Goal: Communication & Community: Answer question/provide support

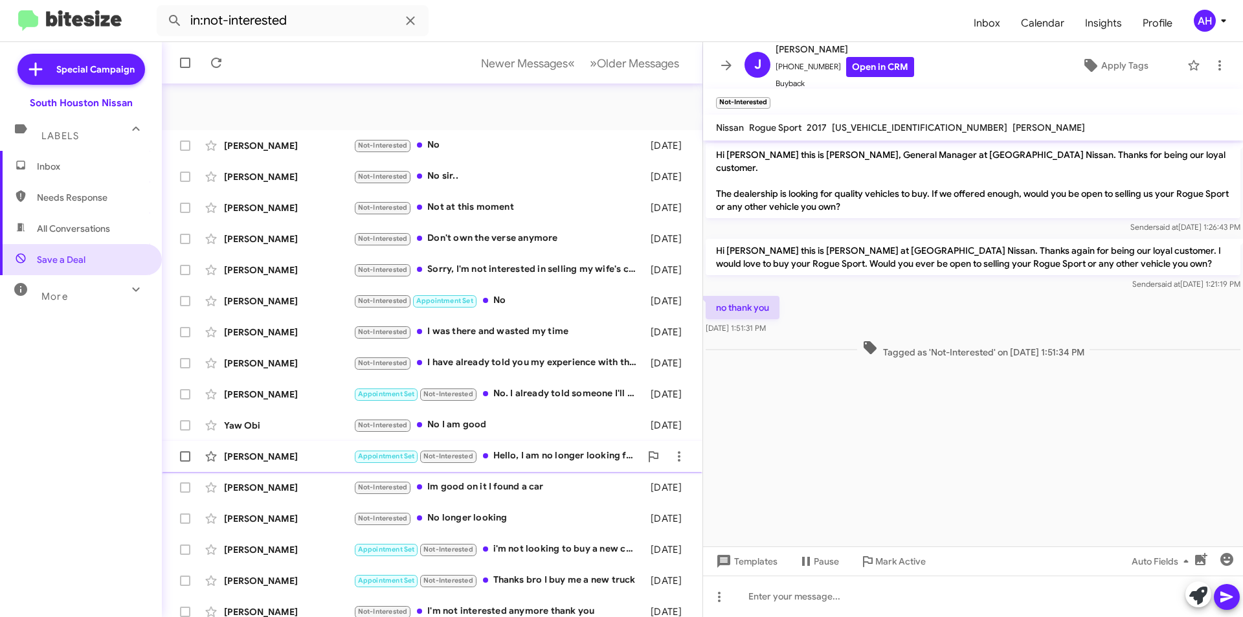
scroll to position [135, 0]
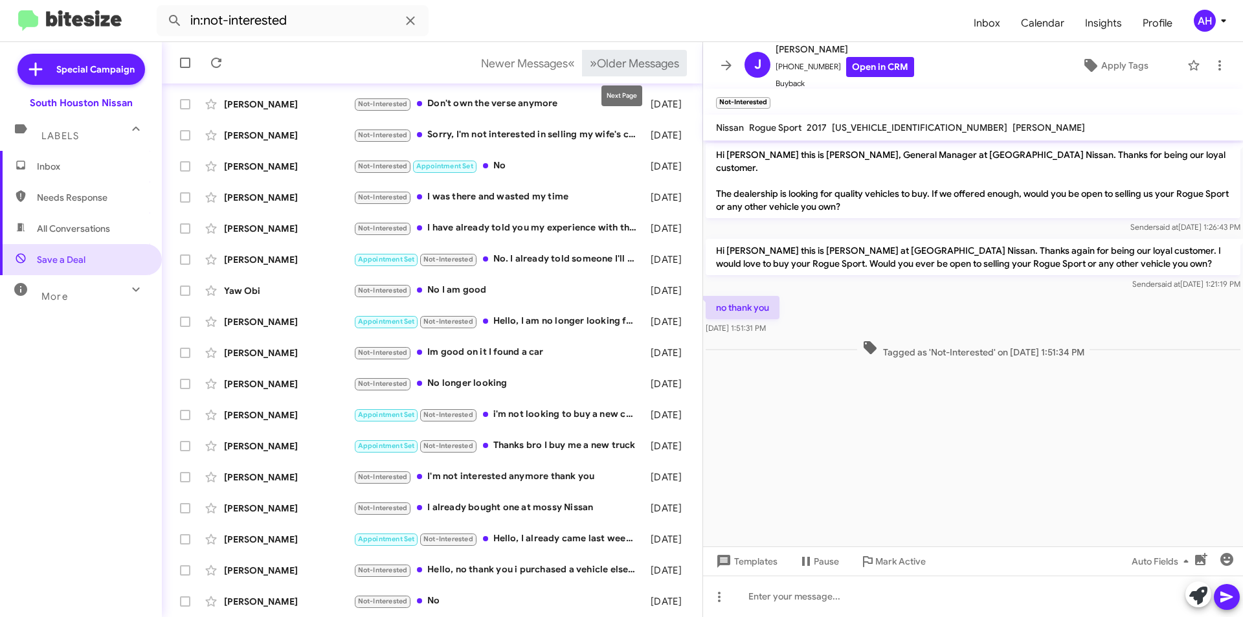
click at [583, 72] on button "» Next Older Messages" at bounding box center [634, 63] width 105 height 27
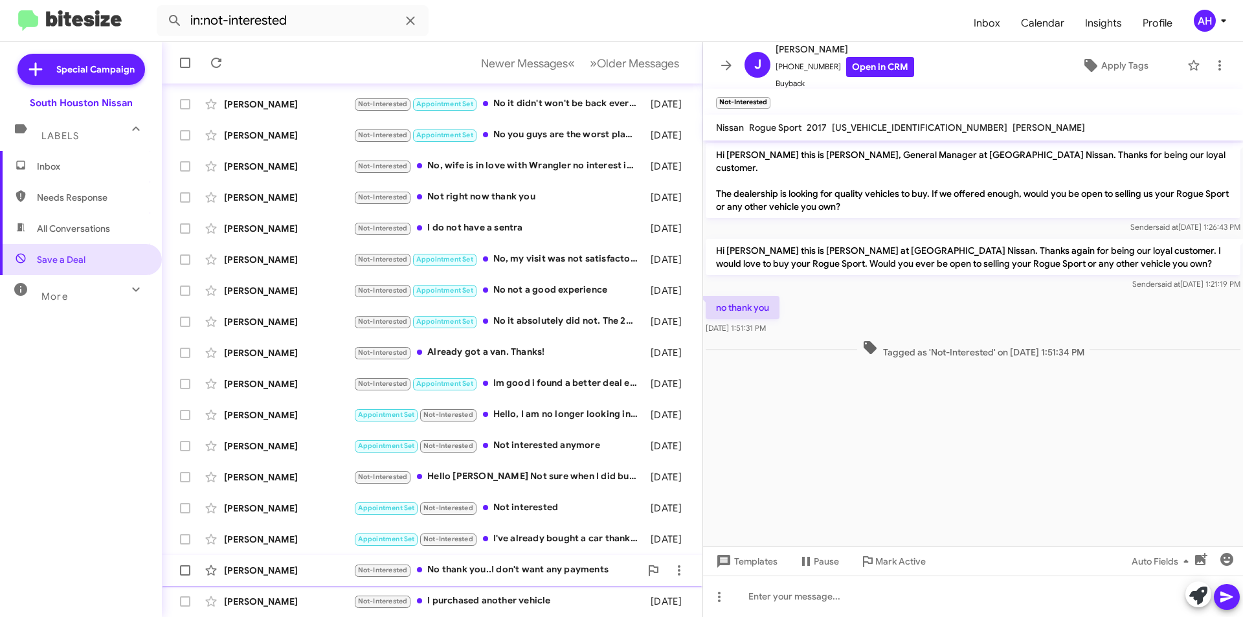
click at [322, 561] on div "[PERSON_NAME] Not-Interested No thank you..I don't want any payments [DATE]" at bounding box center [432, 571] width 520 height 26
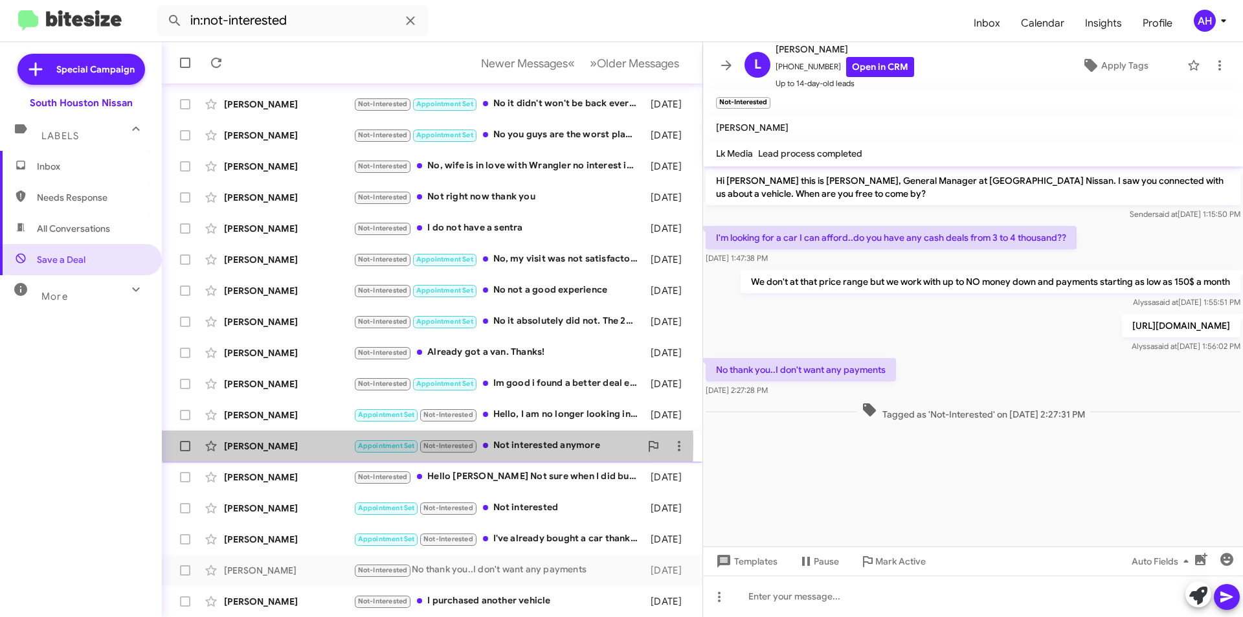
click at [343, 445] on div "[PERSON_NAME]" at bounding box center [289, 446] width 130 height 13
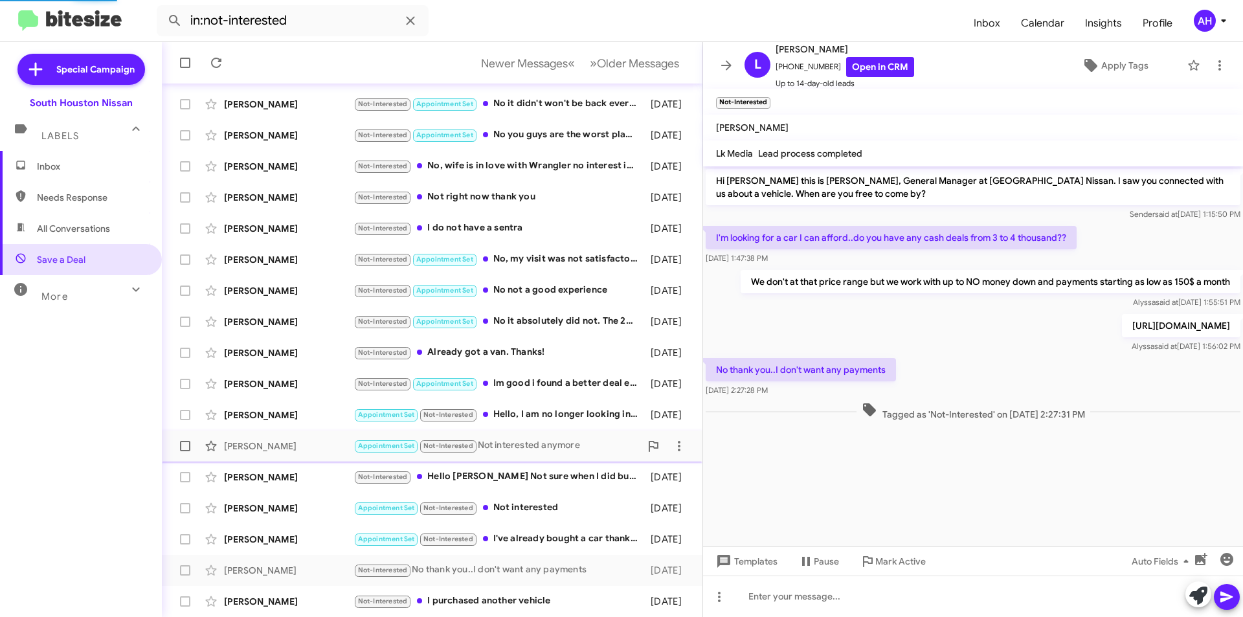
scroll to position [260, 0]
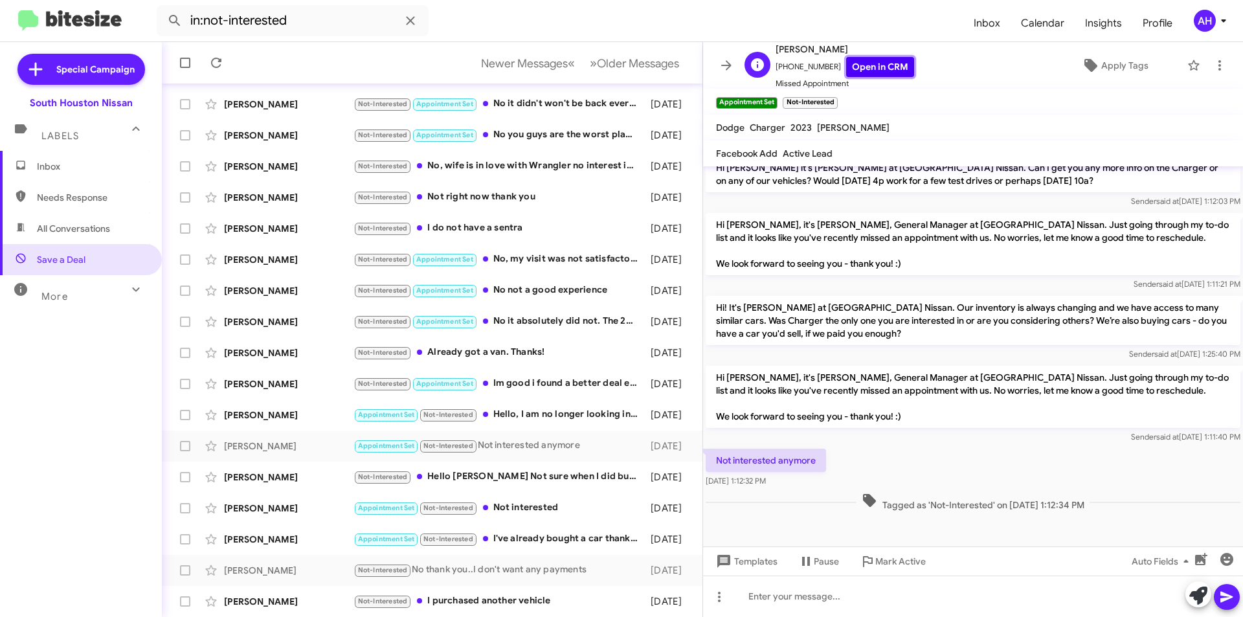
click at [859, 61] on link "Open in CRM" at bounding box center [880, 67] width 68 height 20
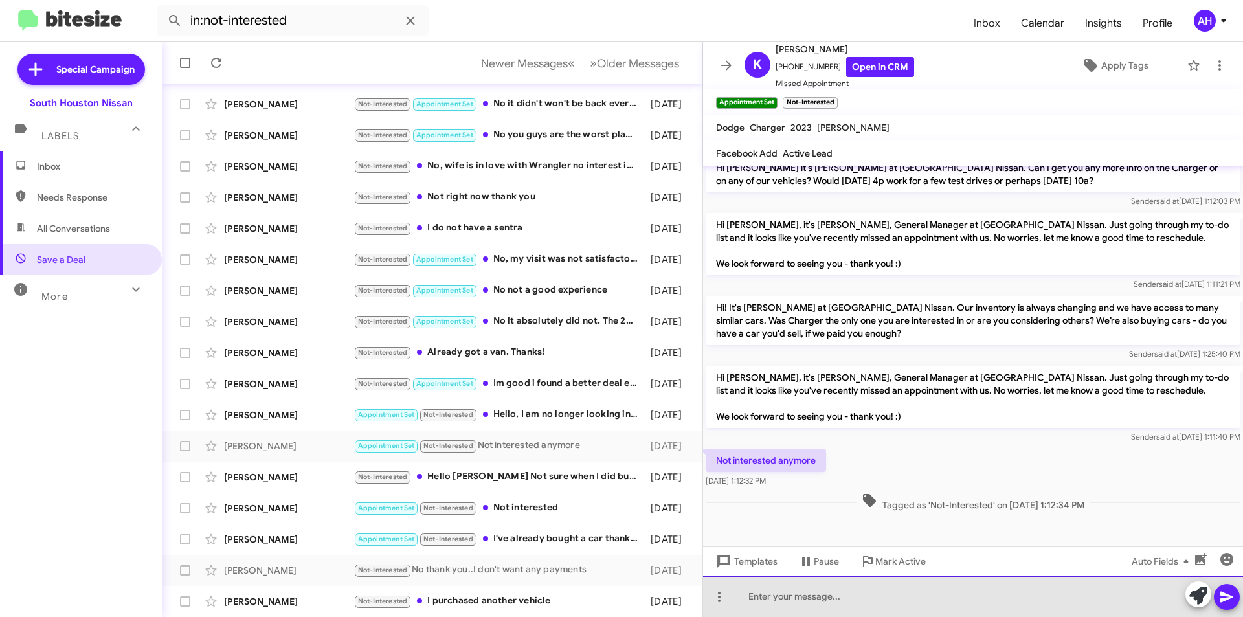
click at [792, 602] on div at bounding box center [973, 596] width 540 height 41
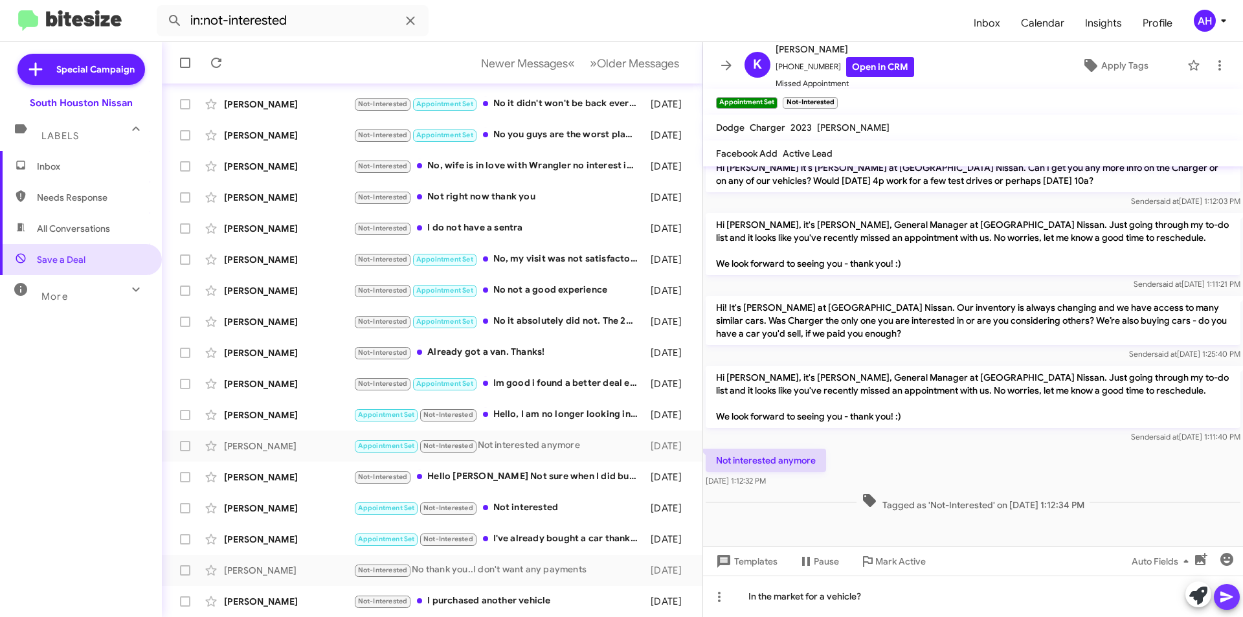
click at [1227, 603] on icon at bounding box center [1227, 597] width 16 height 16
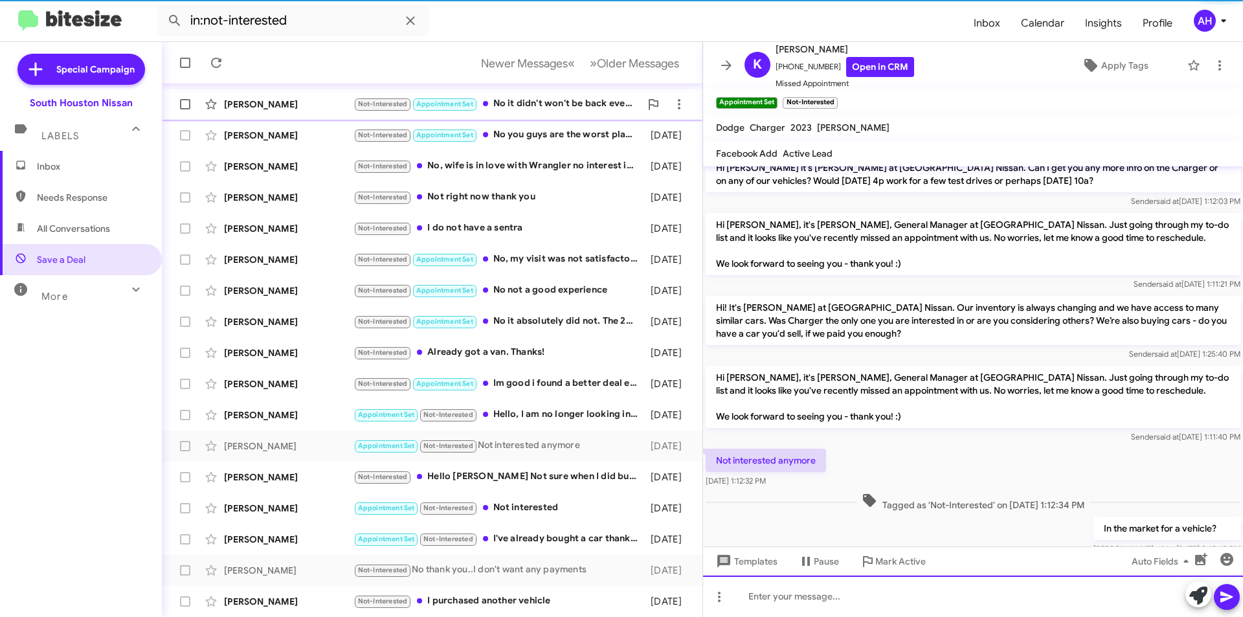
scroll to position [0, 0]
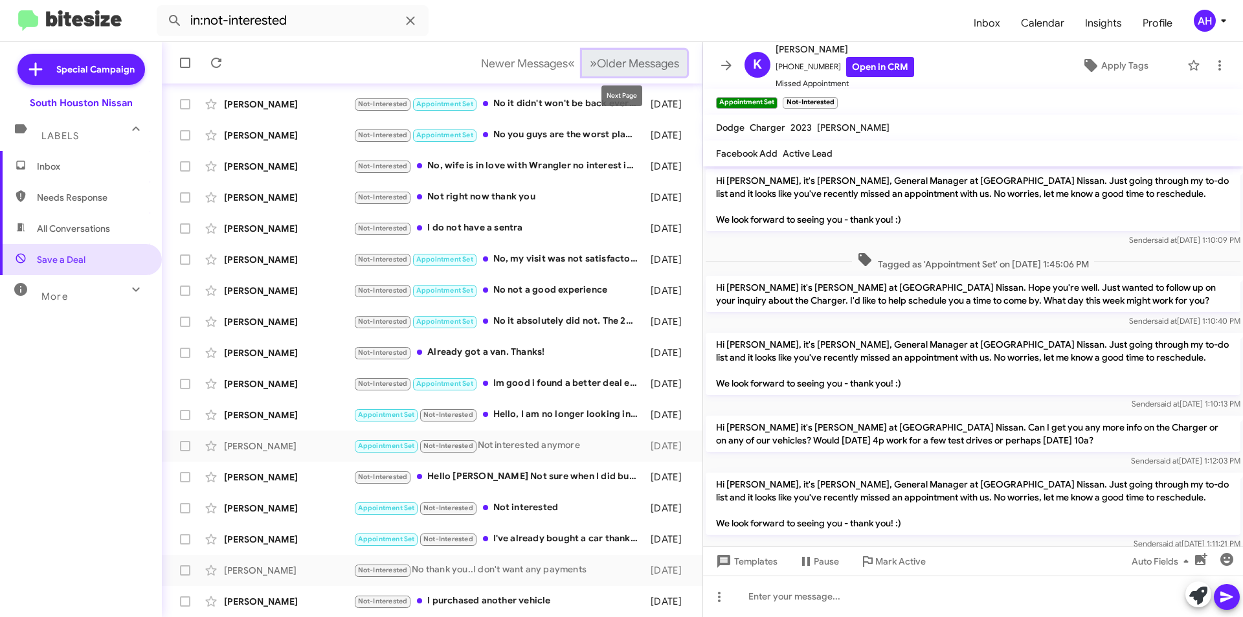
click at [609, 60] on span "Older Messages" at bounding box center [638, 63] width 82 height 14
